Goal: Complete application form: Complete application form

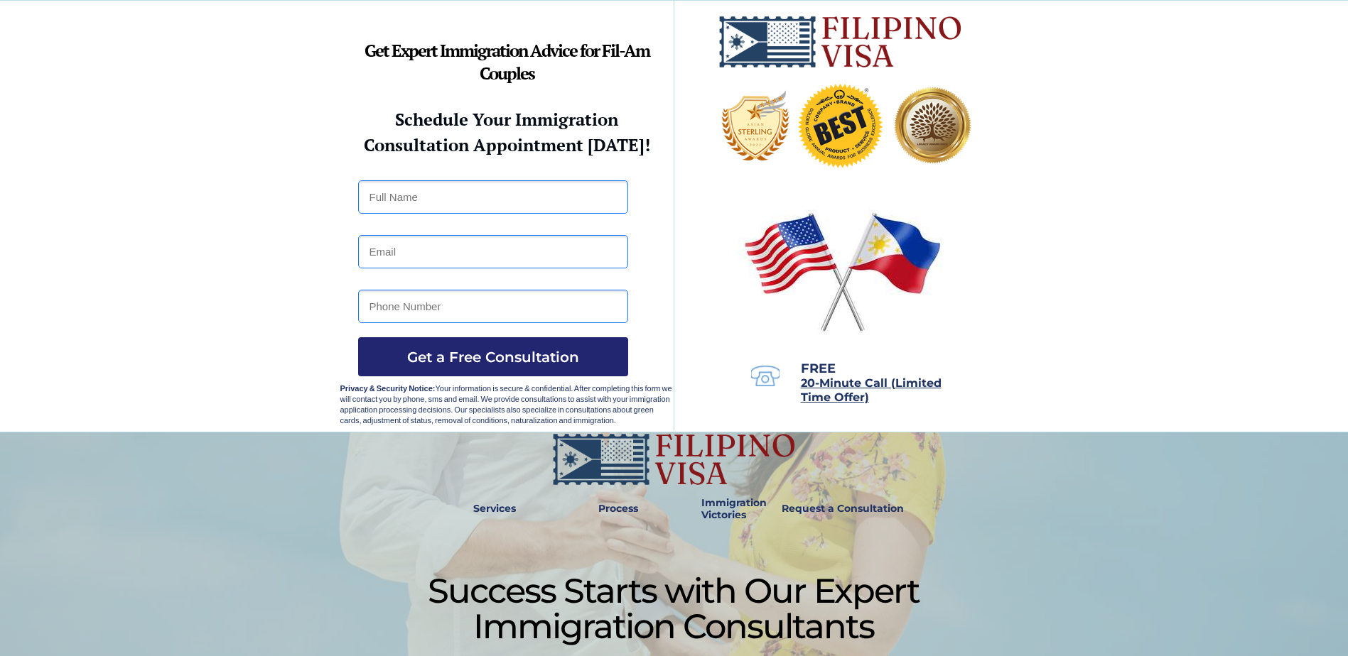
click at [367, 195] on input "text" at bounding box center [493, 196] width 270 height 33
type input "[PERSON_NAME]"
click at [370, 258] on input "email" at bounding box center [493, 251] width 270 height 33
type input "[EMAIL_ADDRESS][DOMAIN_NAME]"
click at [372, 308] on input "2366" at bounding box center [493, 306] width 270 height 33
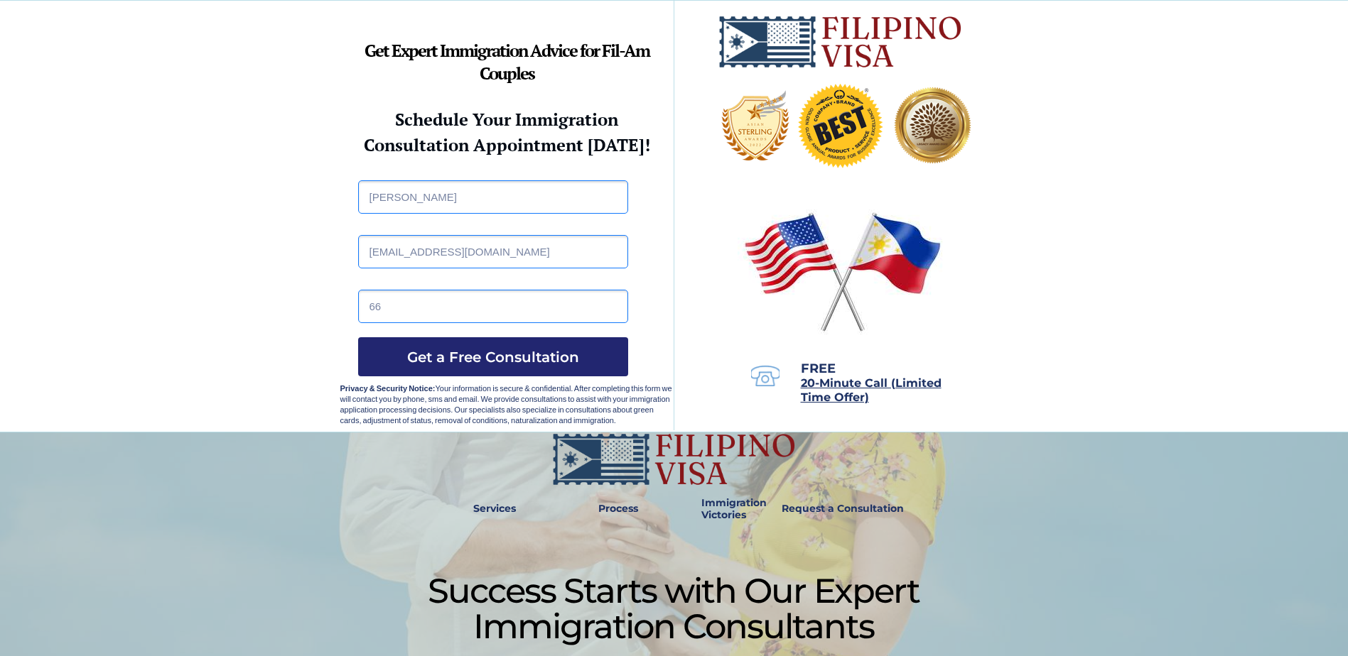
type input "6"
type input "9172732366"
click at [232, 298] on div at bounding box center [674, 216] width 1348 height 431
click at [514, 352] on span "Get a Free Consultation" at bounding box center [493, 357] width 270 height 17
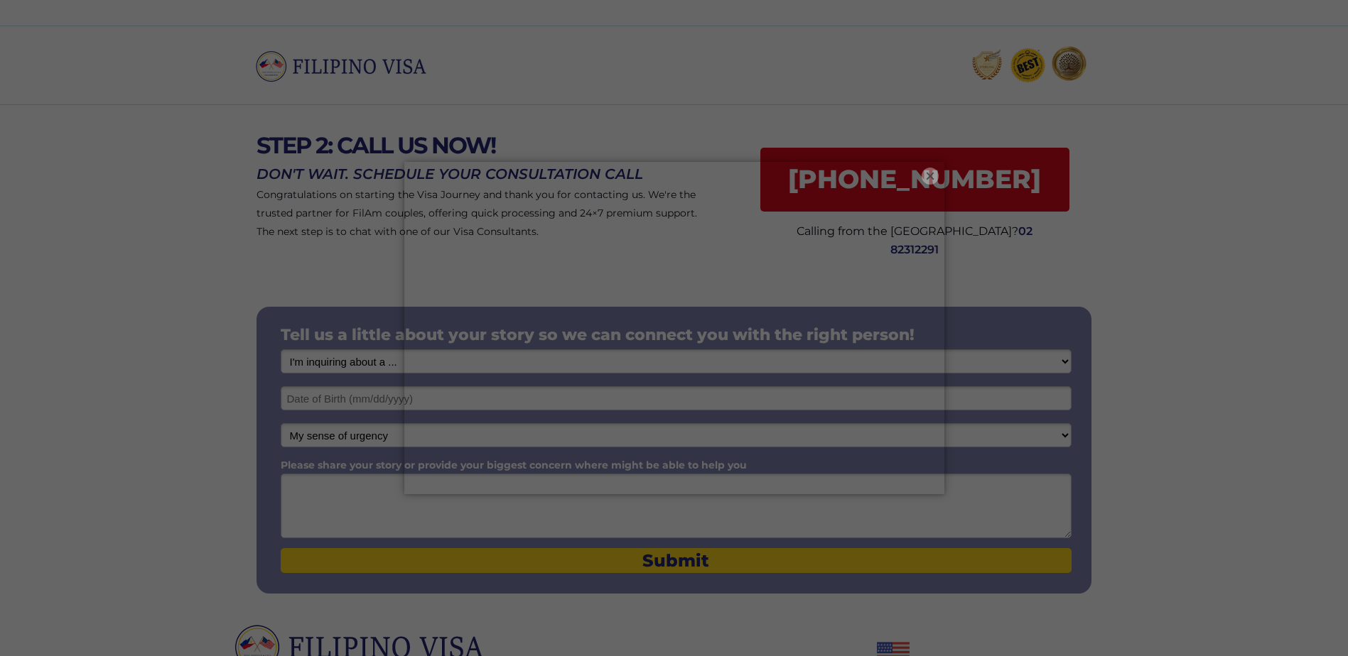
click at [933, 182] on button "×" at bounding box center [929, 176] width 17 height 17
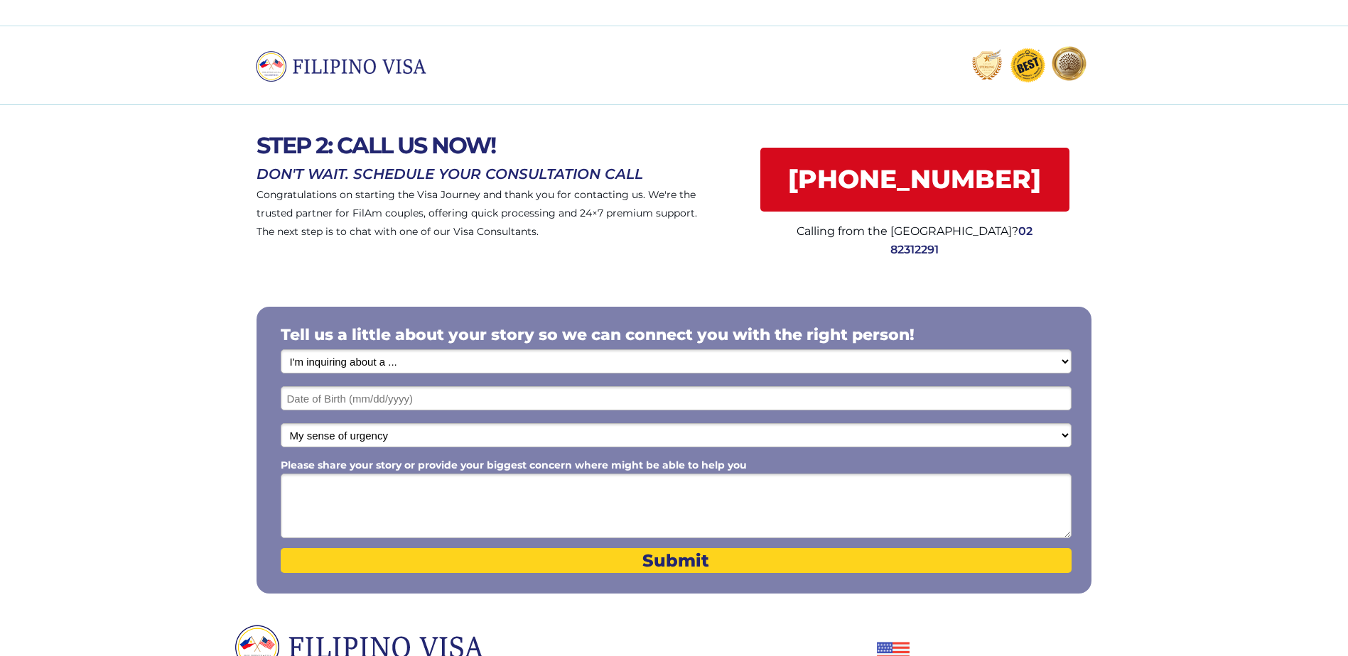
click at [286, 404] on input "text" at bounding box center [676, 398] width 791 height 24
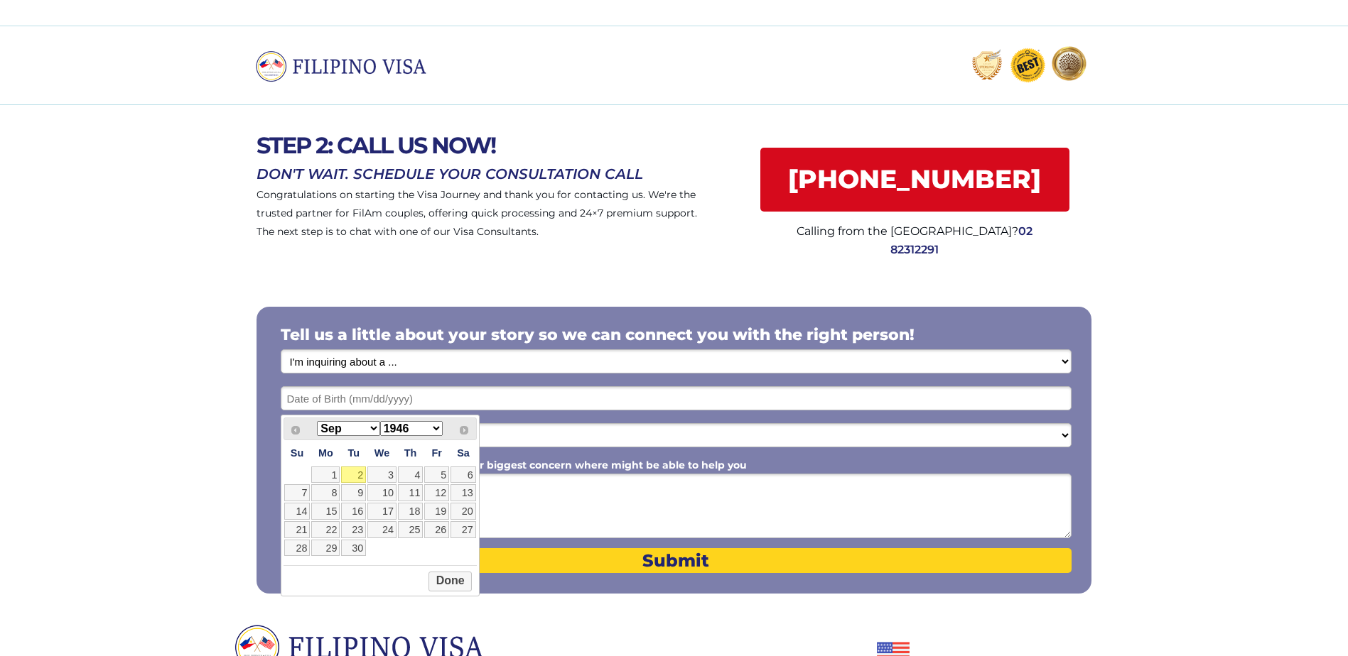
click at [379, 431] on select "Jan Feb Mar Apr May Jun Jul Aug Sep Oct Nov Dec" at bounding box center [348, 428] width 63 height 15
click at [443, 433] on select "1946 1947 1948 1949 1950 1951 1952 1953 1954 1955 1956 1957 1958 1959 1960 1961…" at bounding box center [411, 428] width 63 height 15
click at [340, 520] on link "15" at bounding box center [325, 511] width 28 height 17
type input "03/15/1965"
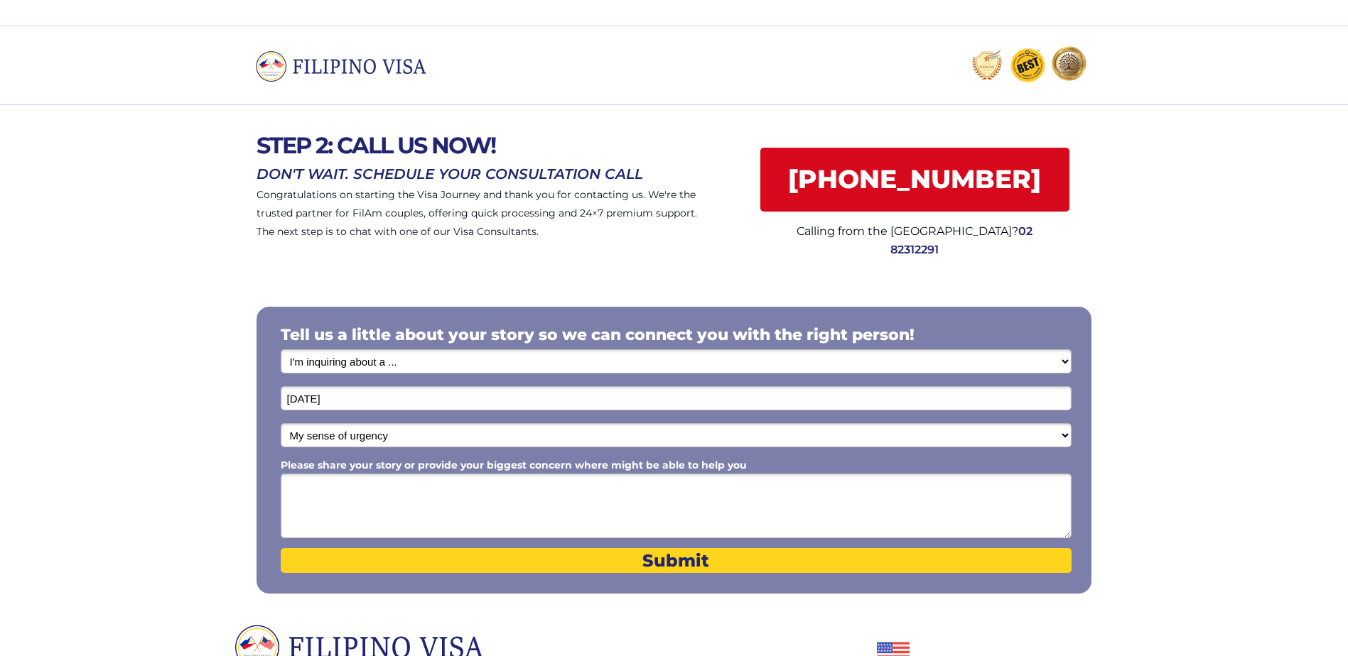
click at [298, 439] on select "My sense of urgency Low Priority - I'm just looking Medium High Priority - I ne…" at bounding box center [676, 435] width 791 height 24
select select "1804"
click at [281, 428] on select "My sense of urgency Low Priority - I'm just looking Medium High Priority - I ne…" at bounding box center [676, 435] width 791 height 24
click at [291, 493] on textarea "Please share your story or provide your biggest concern where might be able to …" at bounding box center [676, 506] width 791 height 65
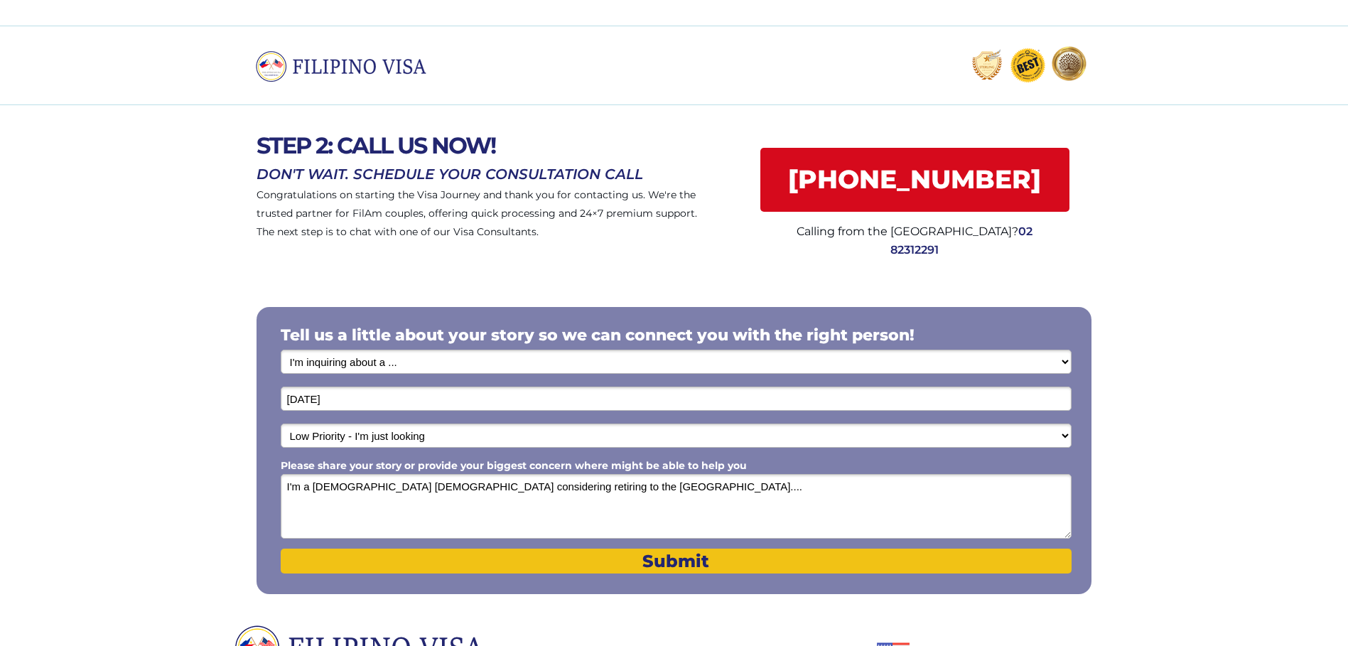
type textarea "I'm a 60 year old male considering retiring to the Philippines...."
click at [695, 566] on span "Submit" at bounding box center [676, 561] width 791 height 21
